Goal: Communication & Community: Connect with others

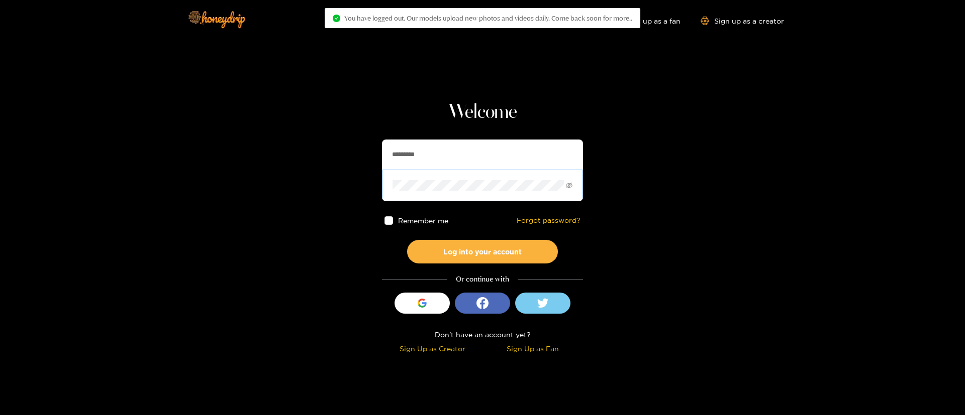
click at [483, 171] on span at bounding box center [482, 185] width 201 height 31
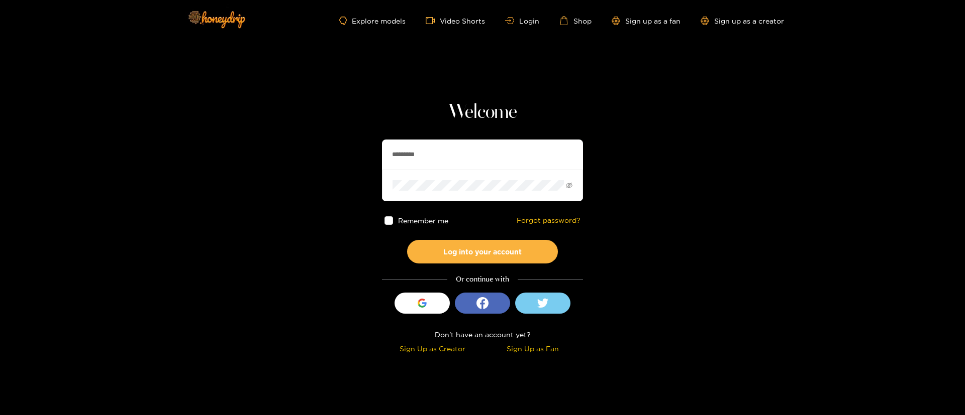
click at [483, 169] on input "*********" at bounding box center [482, 155] width 201 height 30
click at [483, 168] on input "*********" at bounding box center [482, 155] width 201 height 30
type input "*"
type input "******"
click at [460, 264] on div "Welcome ****** Remember me Forgot password? Log into your account Or continue w…" at bounding box center [482, 228] width 201 height 257
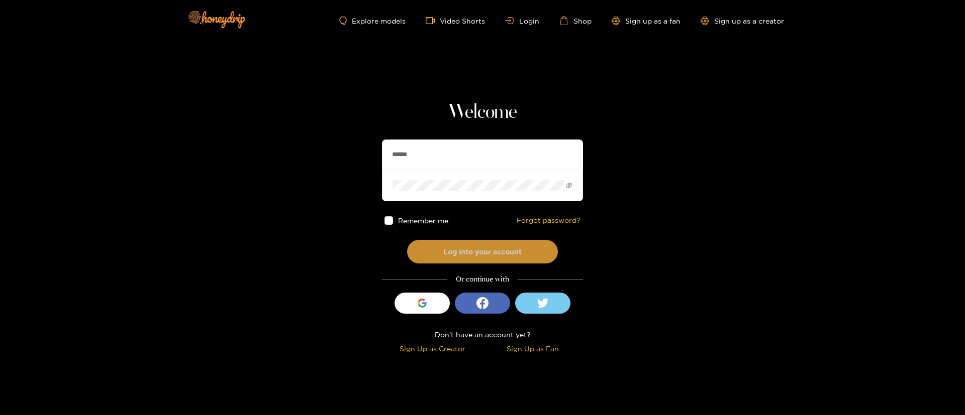
click at [453, 252] on button "Log into your account" at bounding box center [482, 252] width 151 height 24
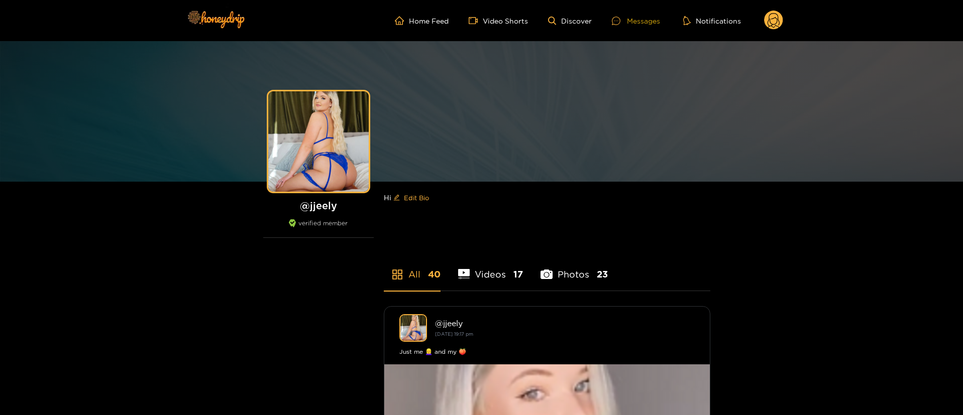
click at [644, 25] on div "Messages" at bounding box center [636, 21] width 48 height 12
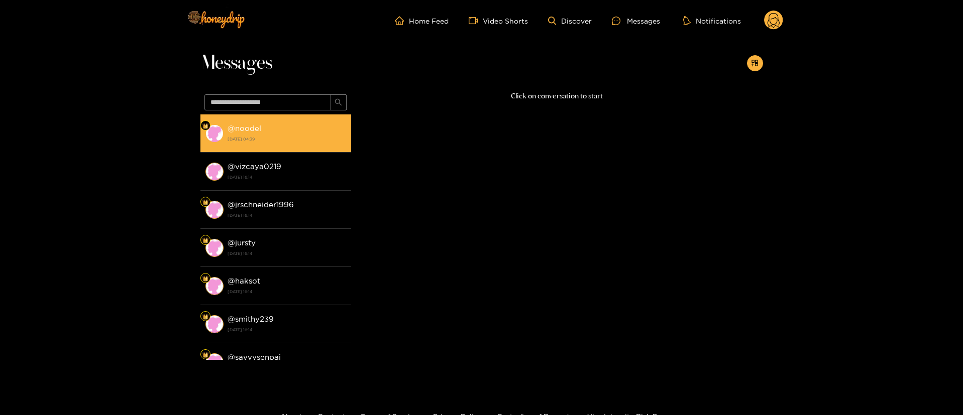
click at [251, 129] on strong "@ noodel" at bounding box center [245, 128] width 34 height 9
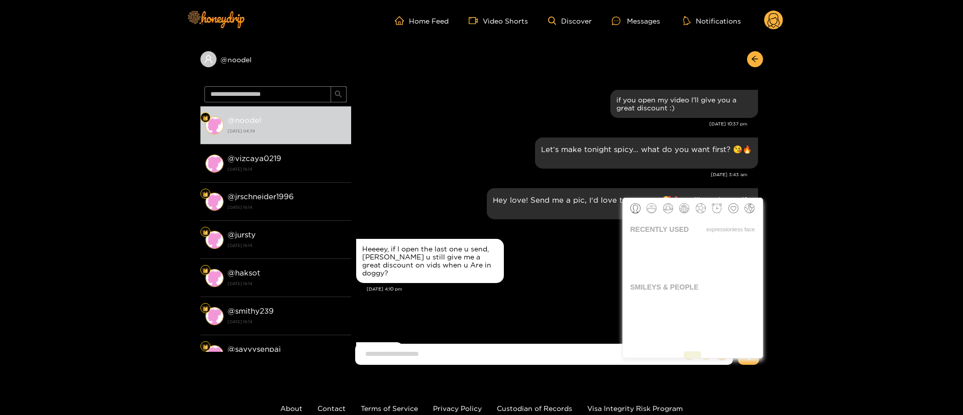
scroll to position [1043, 0]
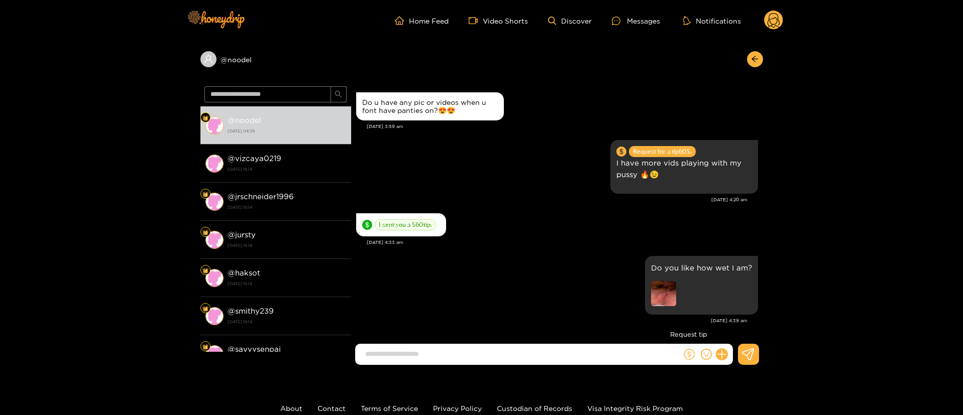
click at [687, 356] on icon "dollar" at bounding box center [689, 354] width 11 height 11
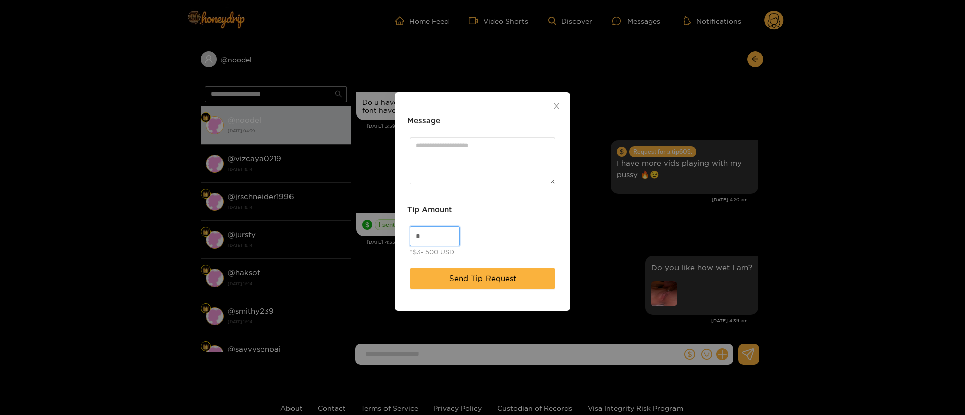
drag, startPoint x: 434, startPoint y: 241, endPoint x: 364, endPoint y: 249, distance: 70.7
click at [364, 249] on div "Message Tip Amount * *$3- 500 USD Send Tip Request" at bounding box center [482, 207] width 965 height 415
type input "**"
click at [482, 281] on span "Send Tip Request" at bounding box center [482, 279] width 67 height 12
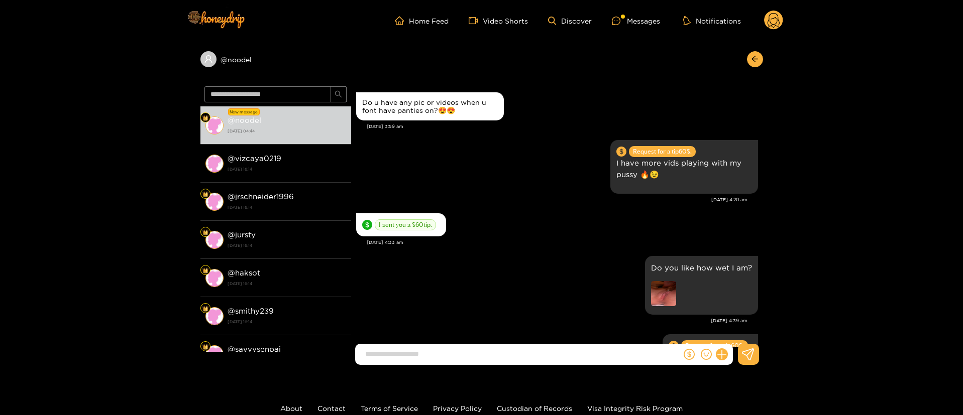
scroll to position [1093, 0]
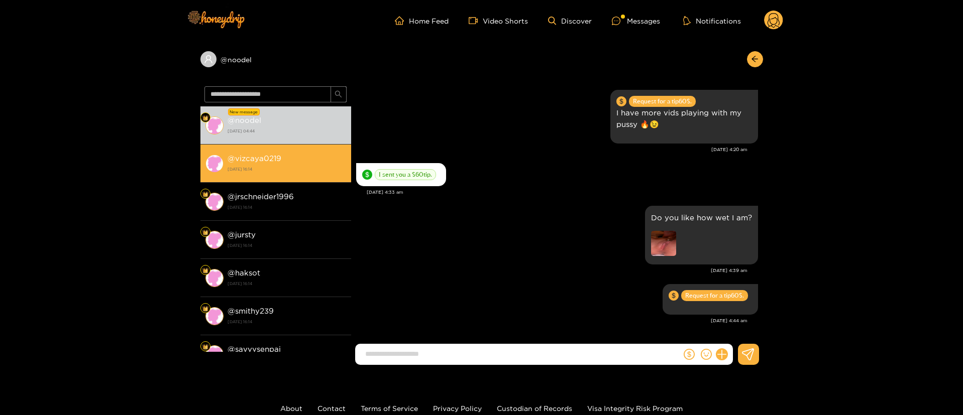
click at [329, 158] on div "@ vizcaya0219 21 August 2025 16:14" at bounding box center [287, 163] width 119 height 23
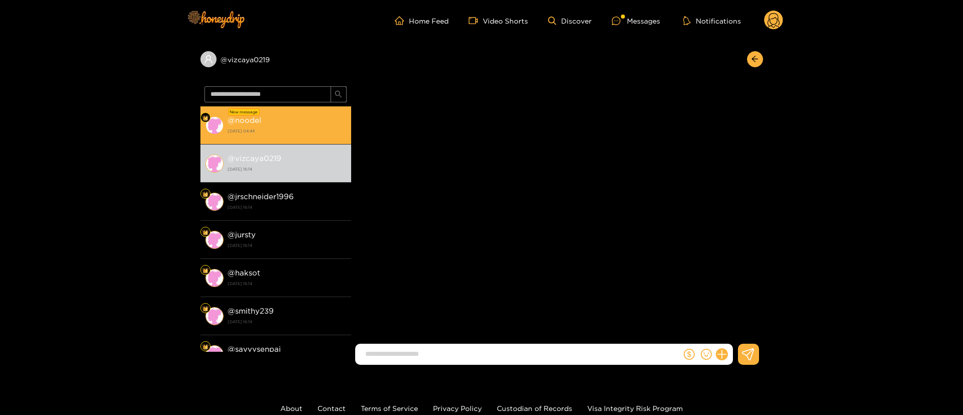
click at [322, 141] on li "New message @ noodel 27 September 2025 04:44" at bounding box center [275, 125] width 151 height 38
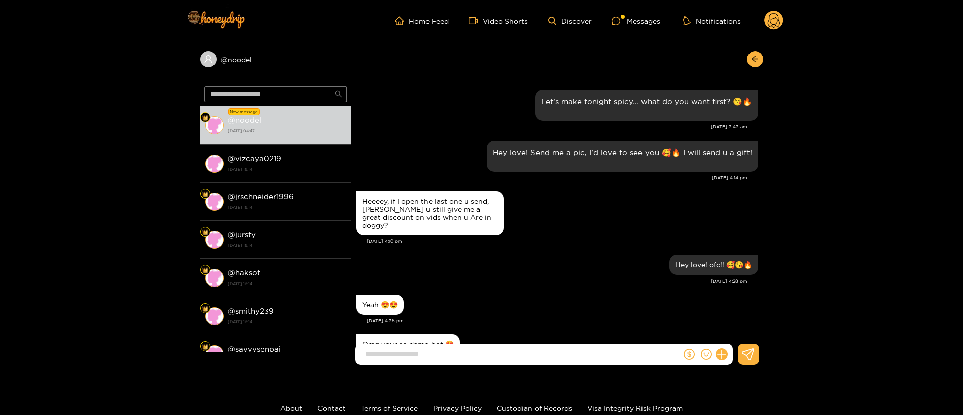
scroll to position [1085, 0]
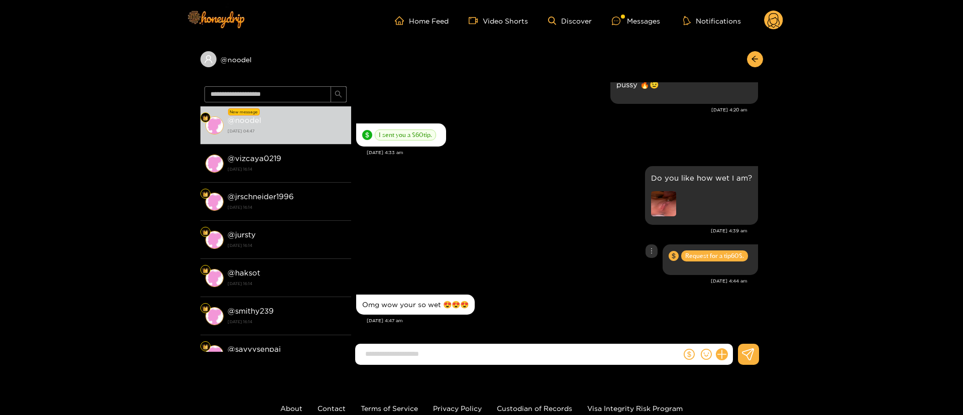
click at [462, 242] on div "Request for a tip 60 $." at bounding box center [557, 260] width 402 height 36
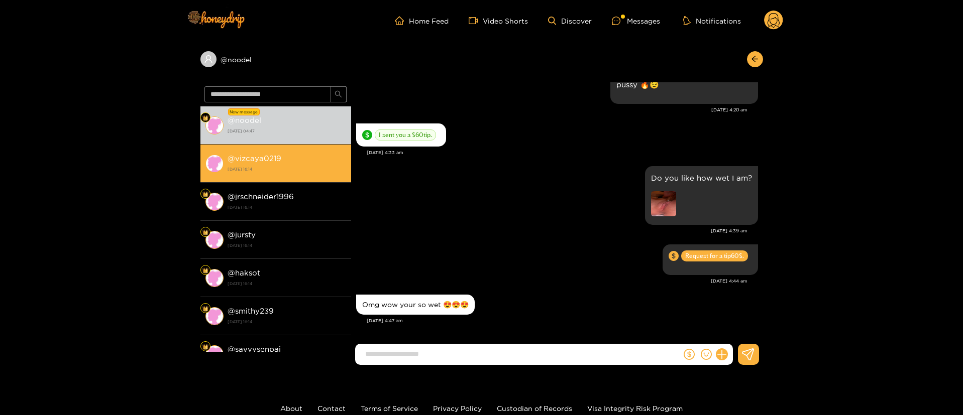
drag, startPoint x: 278, startPoint y: 173, endPoint x: 278, endPoint y: 151, distance: 22.1
click at [278, 172] on strong "21 August 2025 16:14" at bounding box center [287, 169] width 119 height 9
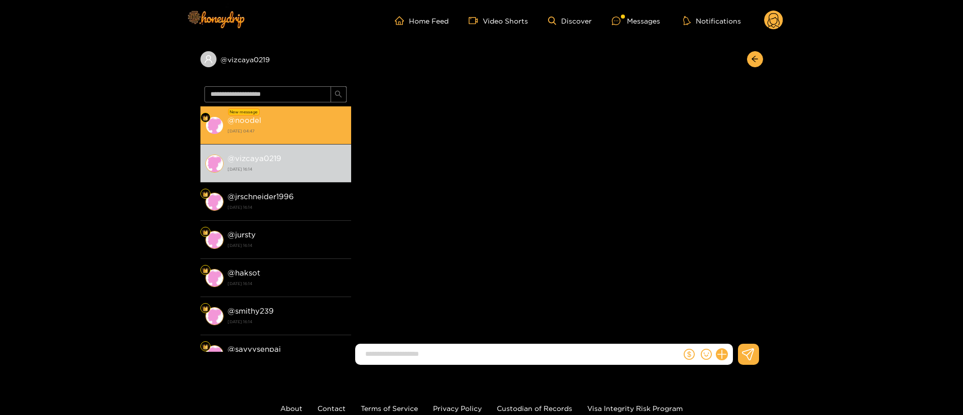
click at [285, 125] on div "@ noodel 27 September 2025 04:47" at bounding box center [287, 125] width 119 height 23
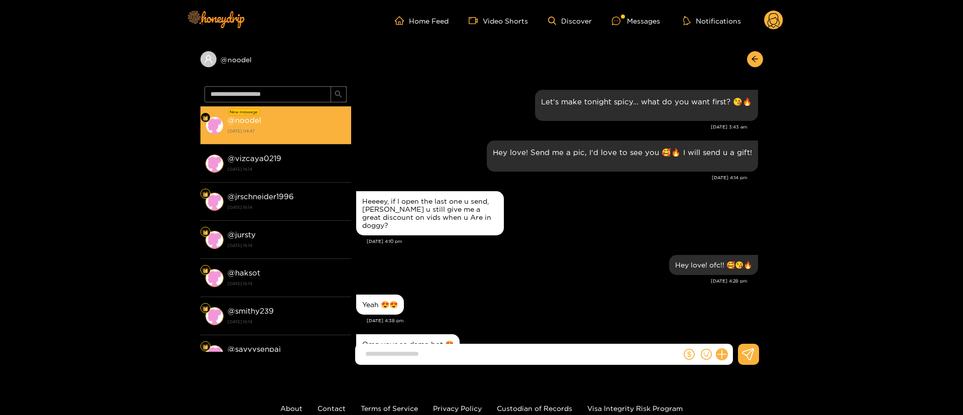
scroll to position [1085, 0]
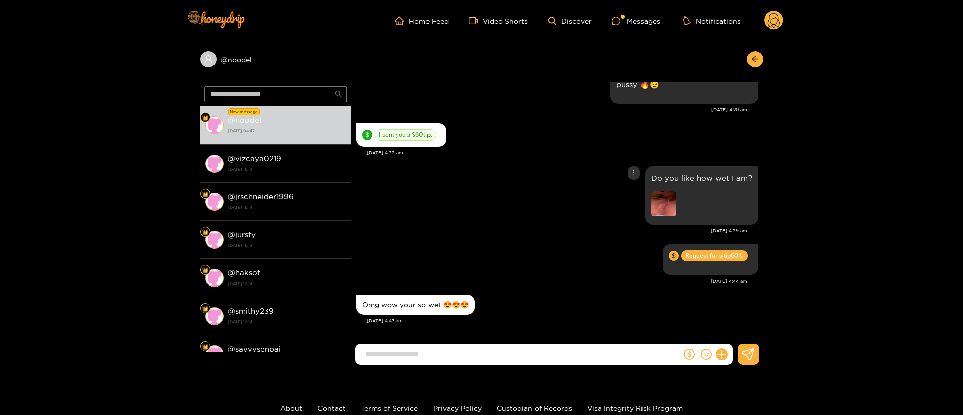
click at [547, 190] on div "Do you like how wet I am?" at bounding box center [557, 196] width 402 height 64
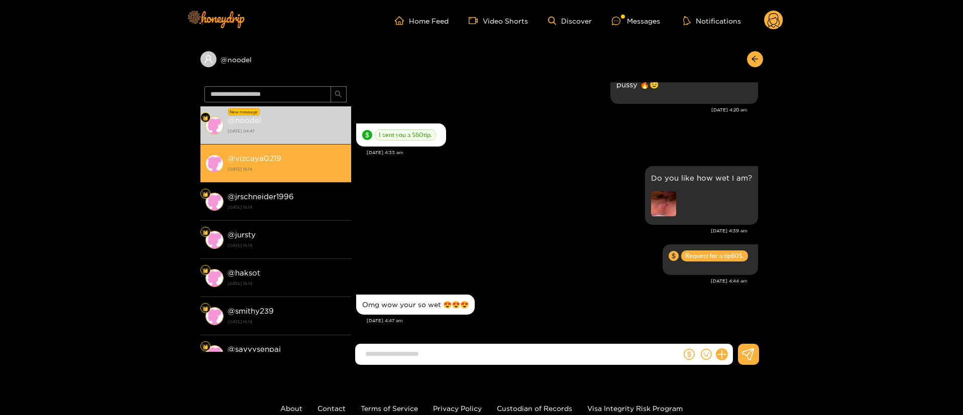
click at [288, 161] on div "@ vizcaya0219 21 August 2025 16:14" at bounding box center [287, 163] width 119 height 23
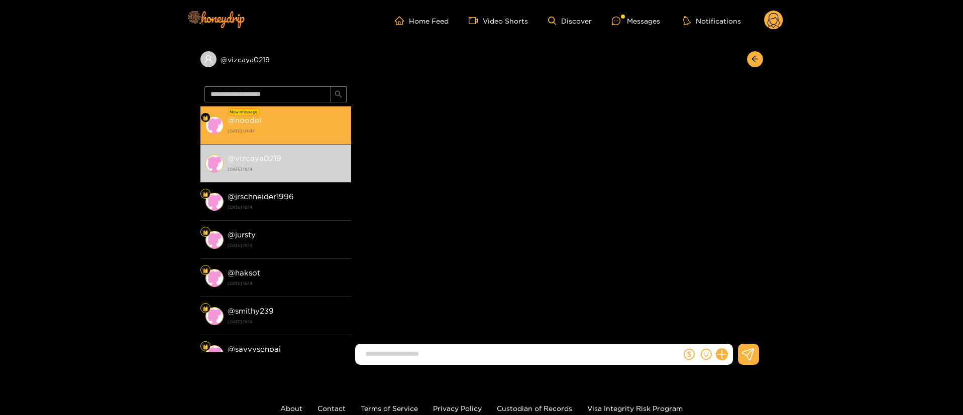
click at [314, 132] on strong "27 September 2025 04:47" at bounding box center [287, 131] width 119 height 9
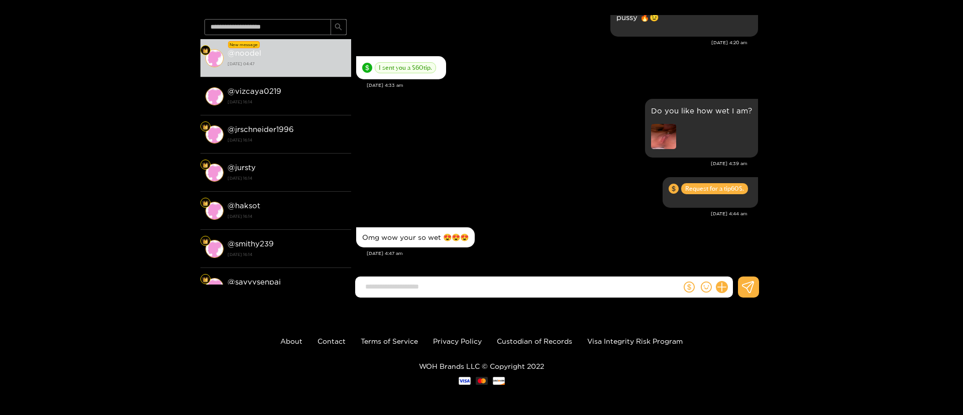
scroll to position [1129, 0]
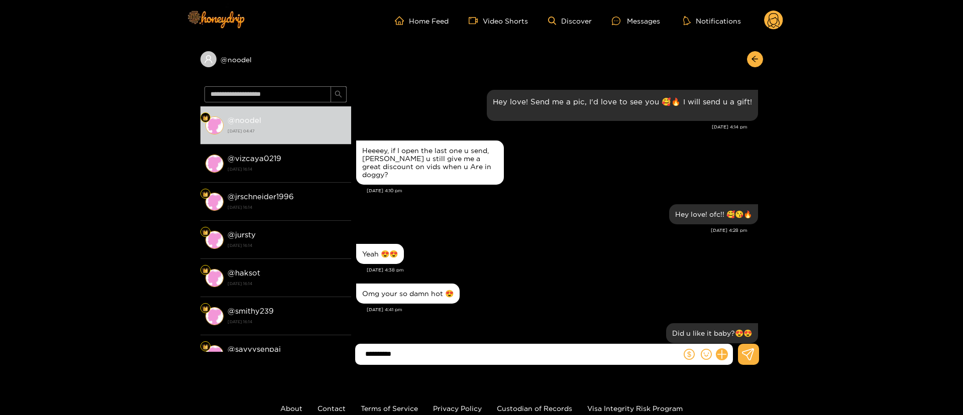
scroll to position [1034, 0]
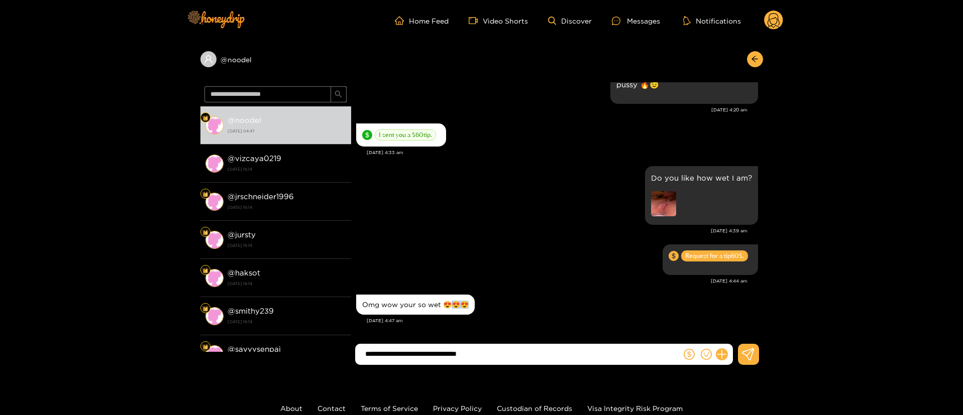
drag, startPoint x: 451, startPoint y: 306, endPoint x: 478, endPoint y: 302, distance: 27.9
click at [478, 302] on div "Omg wow your so wet 😍😍😍" at bounding box center [557, 304] width 402 height 25
copy div "😍"
click at [517, 354] on input "**********" at bounding box center [520, 354] width 321 height 17
paste input "*****"
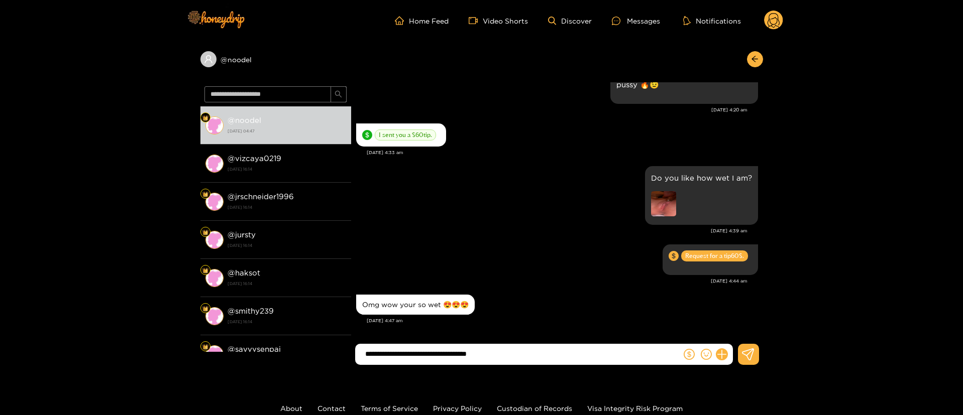
type input "**********"
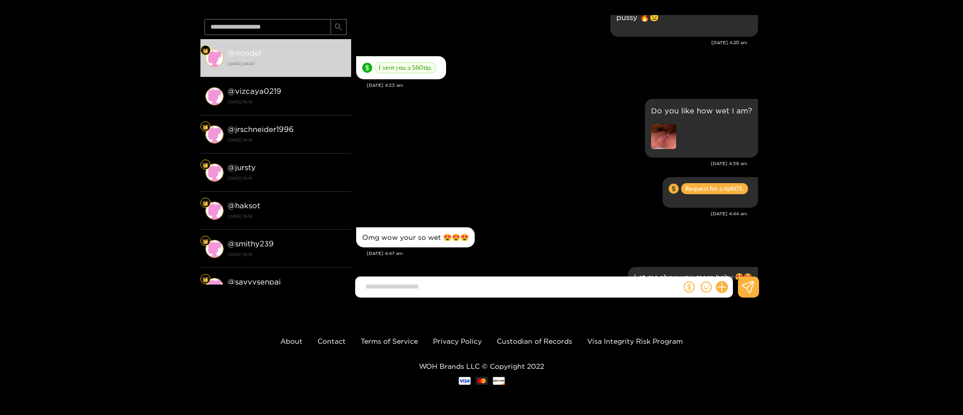
scroll to position [1074, 0]
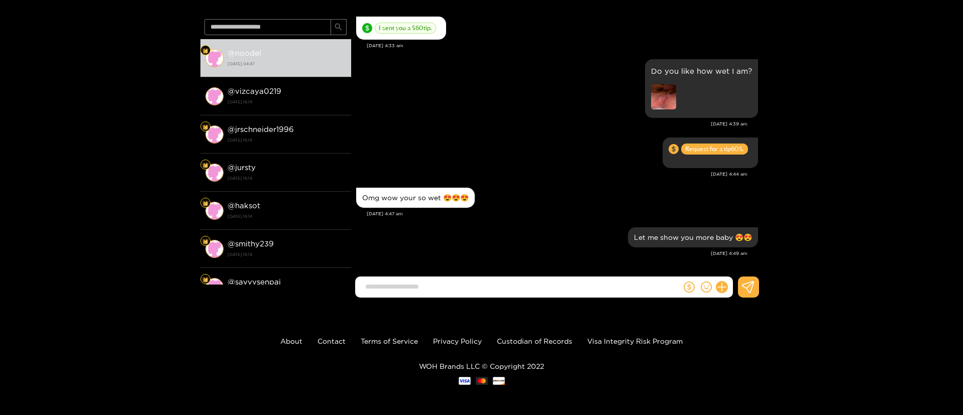
click at [598, 174] on div "Sep. 27, 4:44 am" at bounding box center [551, 174] width 391 height 7
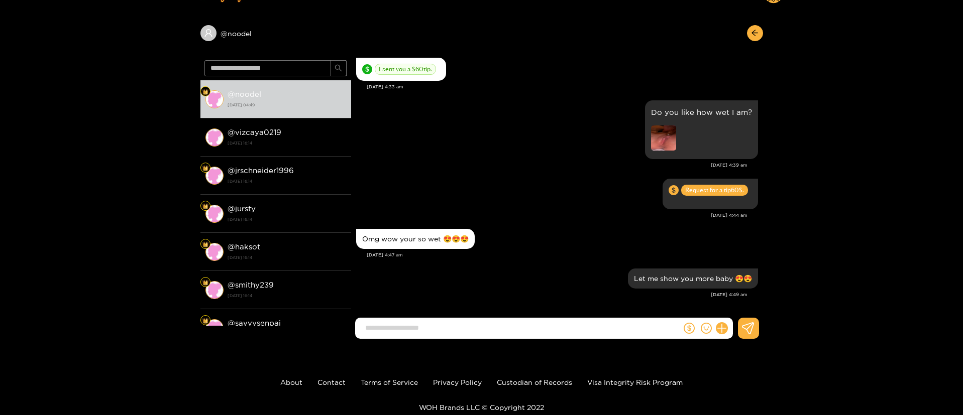
scroll to position [0, 0]
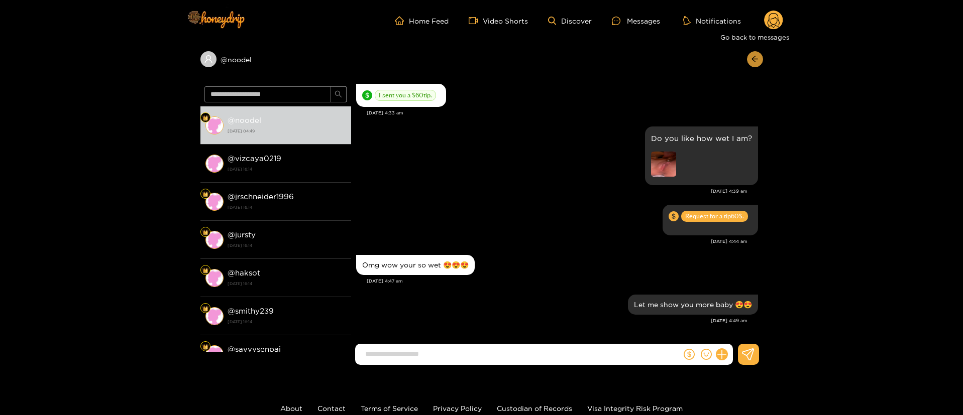
click at [757, 63] on span "arrow-left" at bounding box center [755, 59] width 8 height 9
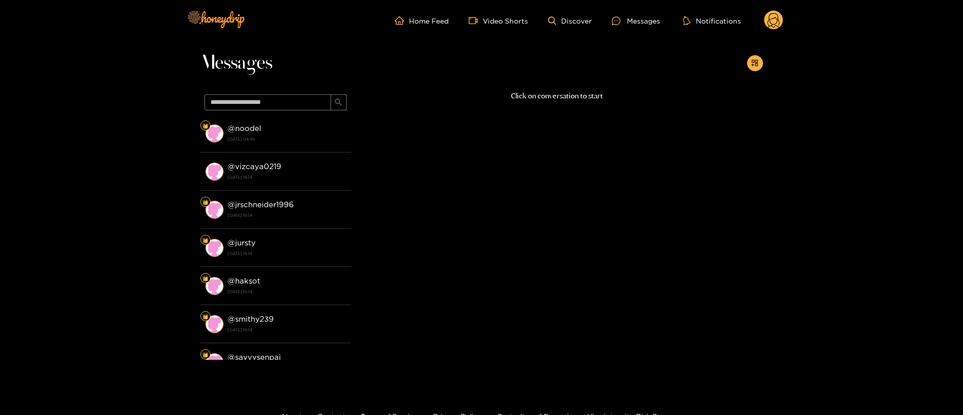
click at [784, 22] on header "Home Feed Video Shorts Discover Messages Notifications 0" at bounding box center [481, 20] width 963 height 41
click at [777, 22] on icon at bounding box center [774, 22] width 12 height 18
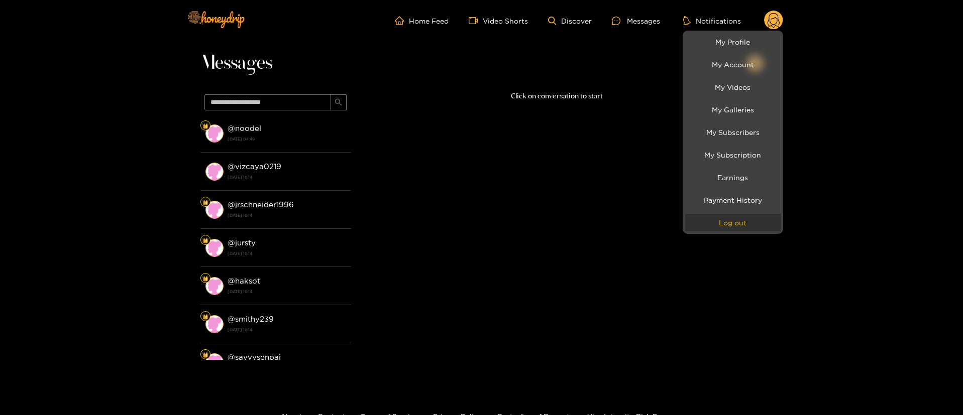
click at [715, 227] on button "Log out" at bounding box center [732, 223] width 95 height 18
